Goal: Task Accomplishment & Management: Use online tool/utility

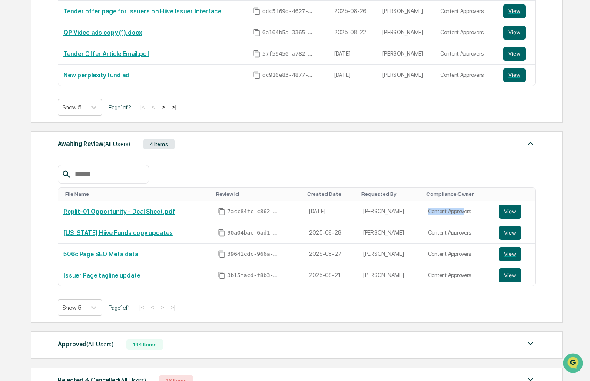
scroll to position [208, 0]
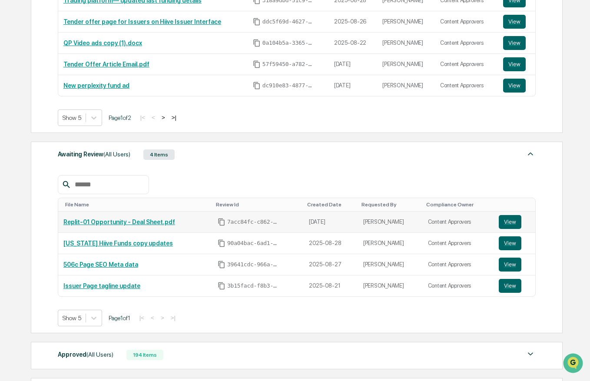
click at [145, 222] on link "Replit-01 Opportunity - Deal Sheet.pdf" at bounding box center [119, 221] width 112 height 7
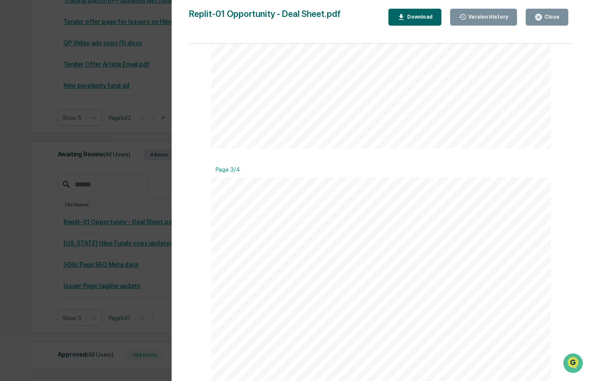
scroll to position [407, 0]
click at [539, 21] on button "Close" at bounding box center [546, 17] width 43 height 17
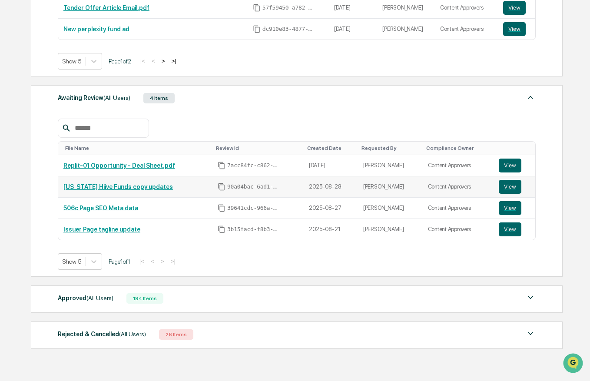
scroll to position [270, 0]
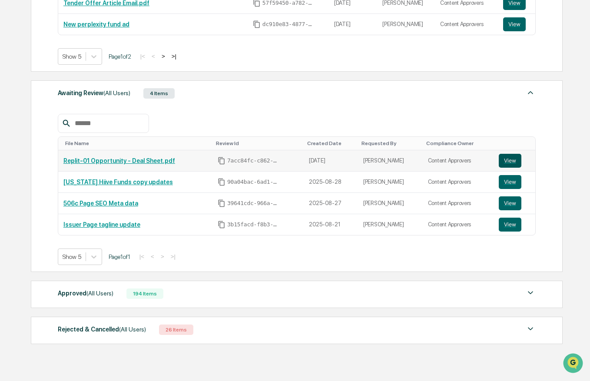
click at [510, 159] on button "View" at bounding box center [509, 161] width 23 height 14
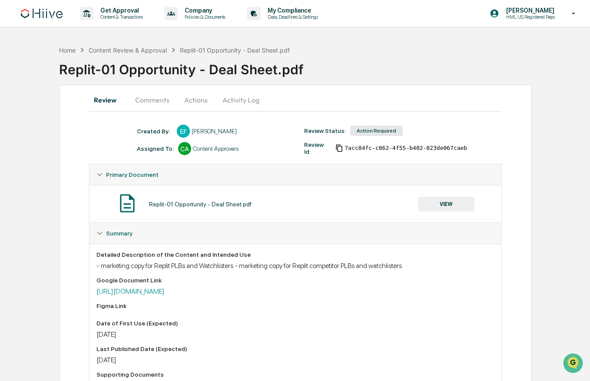
click at [206, 98] on button "Actions" at bounding box center [195, 99] width 39 height 21
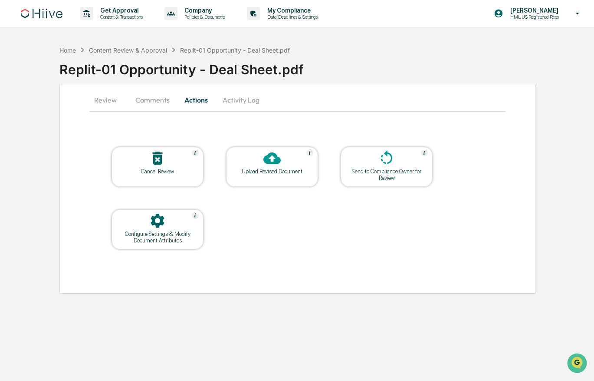
click at [266, 178] on div "Upload Revised Document" at bounding box center [272, 167] width 92 height 40
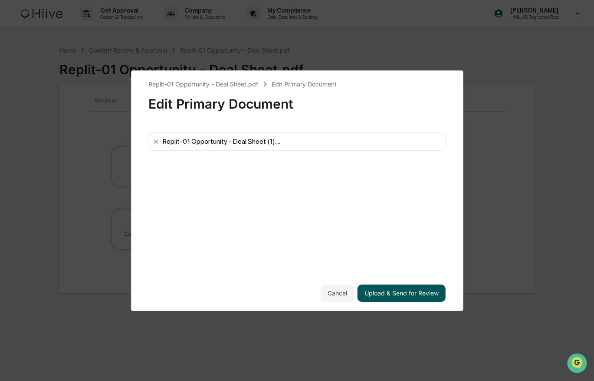
click at [408, 290] on button "Upload & Send for Review" at bounding box center [402, 292] width 88 height 17
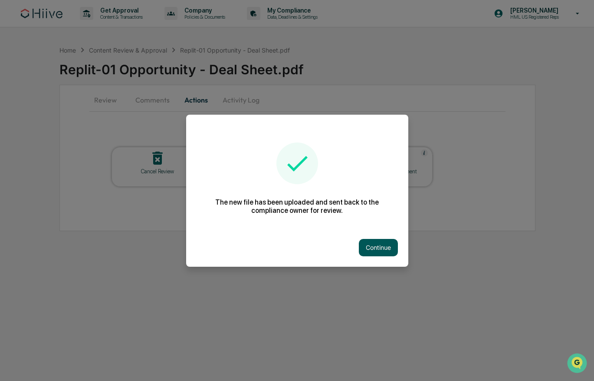
click at [377, 247] on button "Continue" at bounding box center [378, 247] width 39 height 17
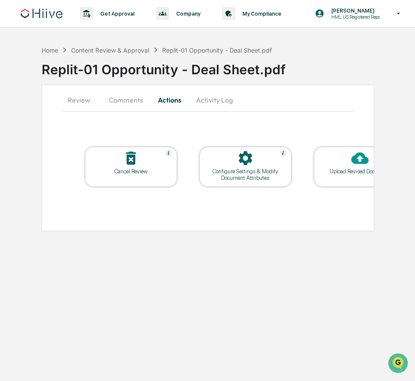
click at [342, 68] on div "Replit-01 Opportunity - Deal Sheet.pdf" at bounding box center [229, 66] width 374 height 23
